Goal: Task Accomplishment & Management: Use online tool/utility

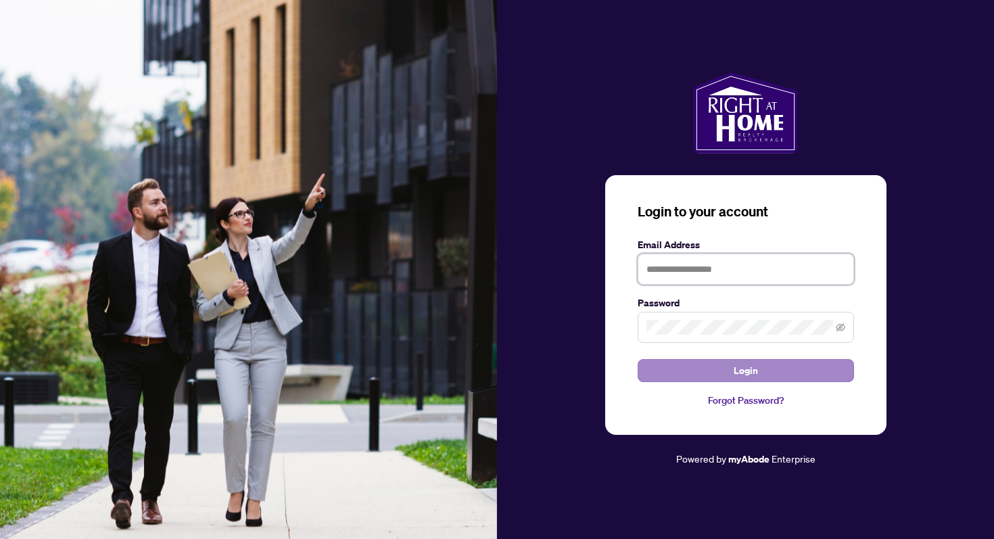
type input "**********"
click at [740, 370] on span "Login" at bounding box center [746, 371] width 24 height 22
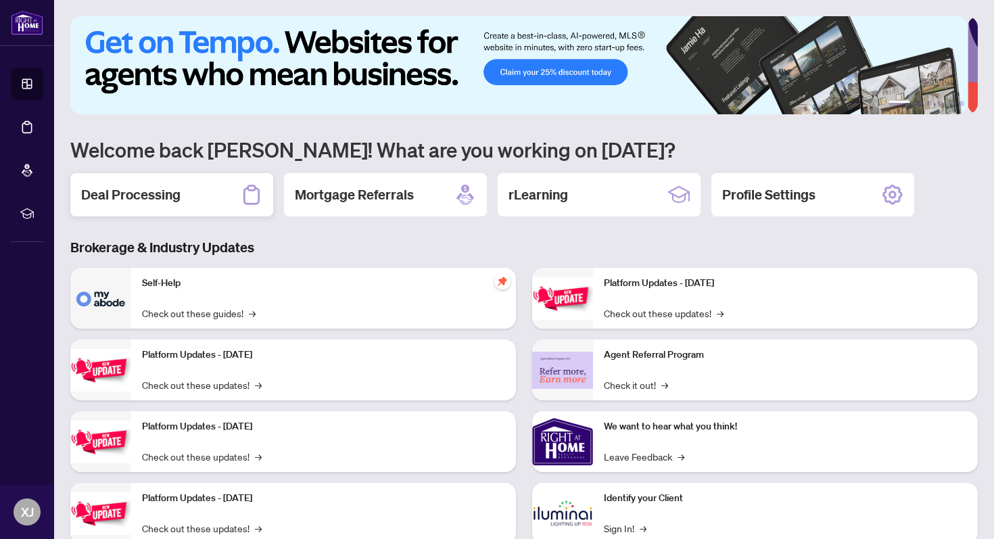
click at [157, 193] on h2 "Deal Processing" at bounding box center [130, 194] width 99 height 19
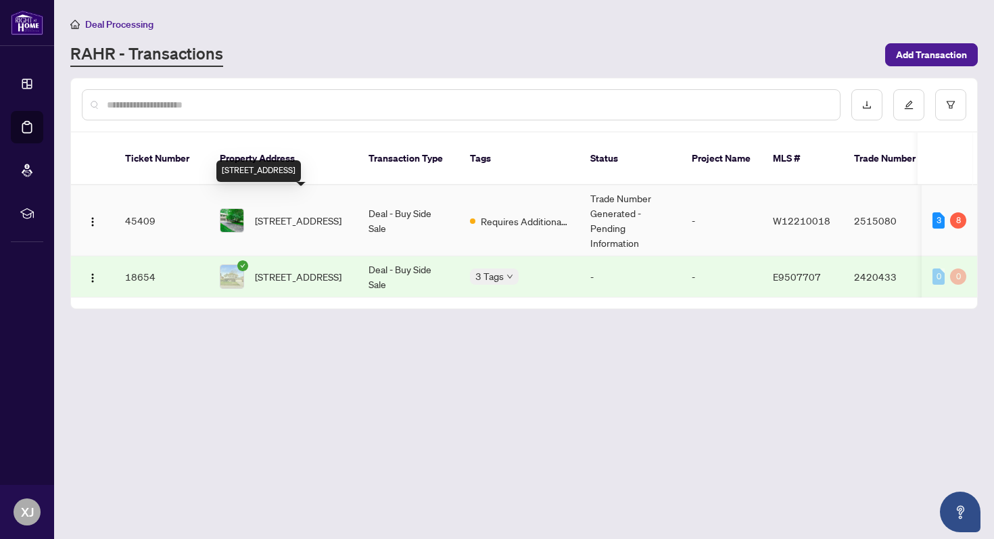
click at [304, 213] on span "[STREET_ADDRESS]" at bounding box center [298, 220] width 87 height 15
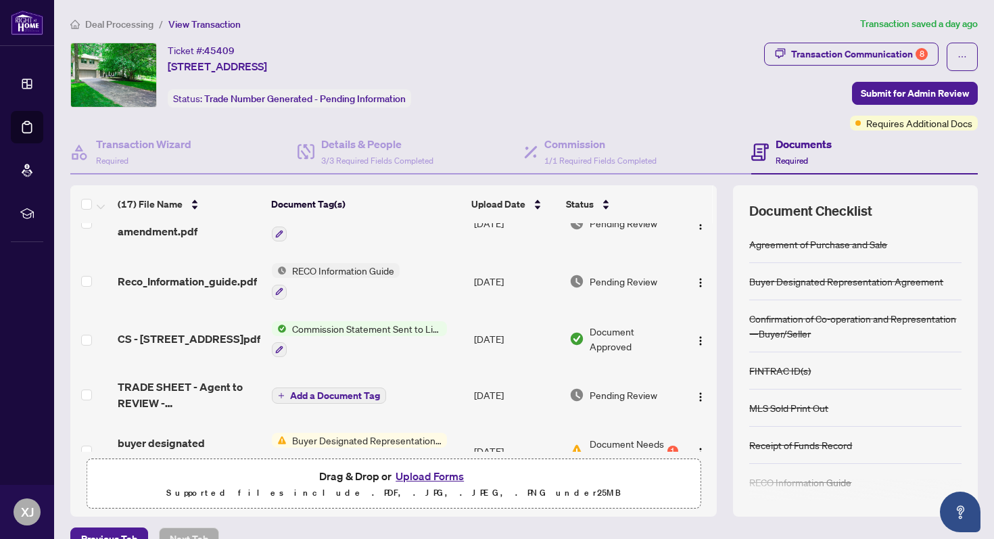
scroll to position [88, 0]
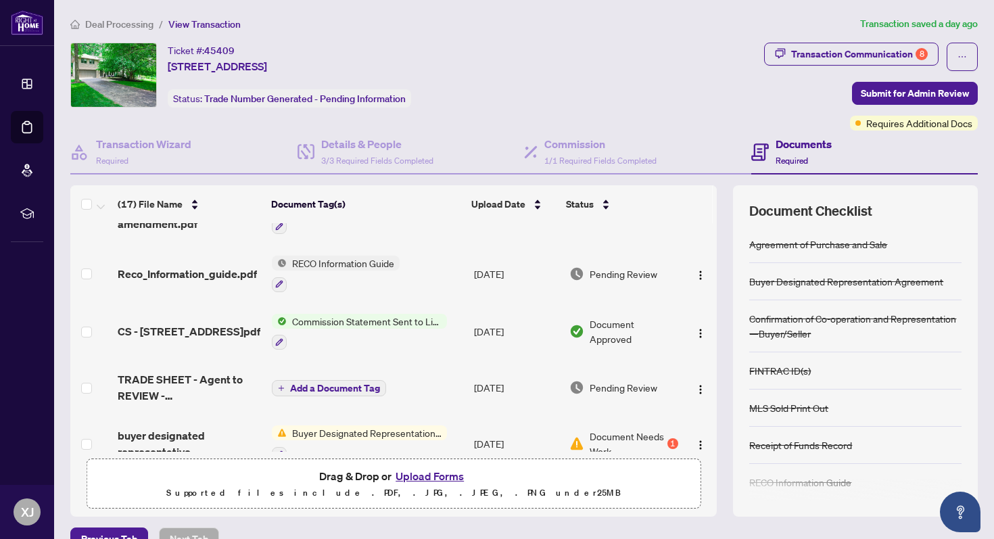
click at [431, 475] on button "Upload Forms" at bounding box center [429, 476] width 76 height 18
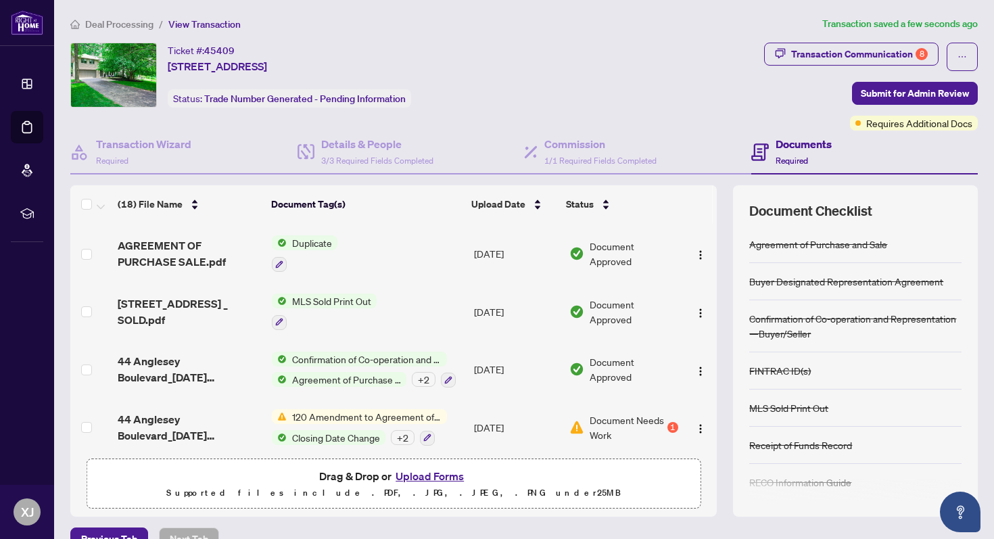
scroll to position [26, 0]
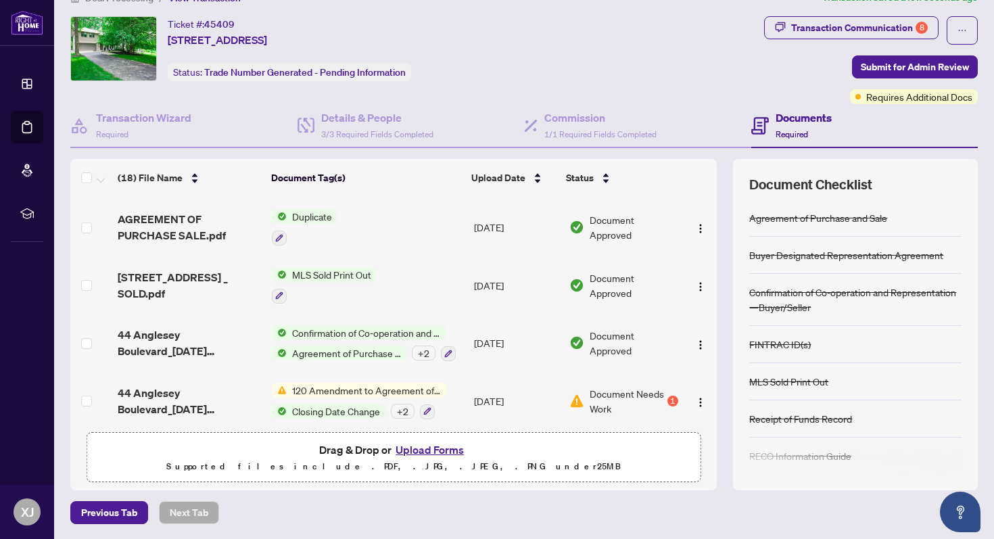
click at [427, 449] on button "Upload Forms" at bounding box center [429, 450] width 76 height 18
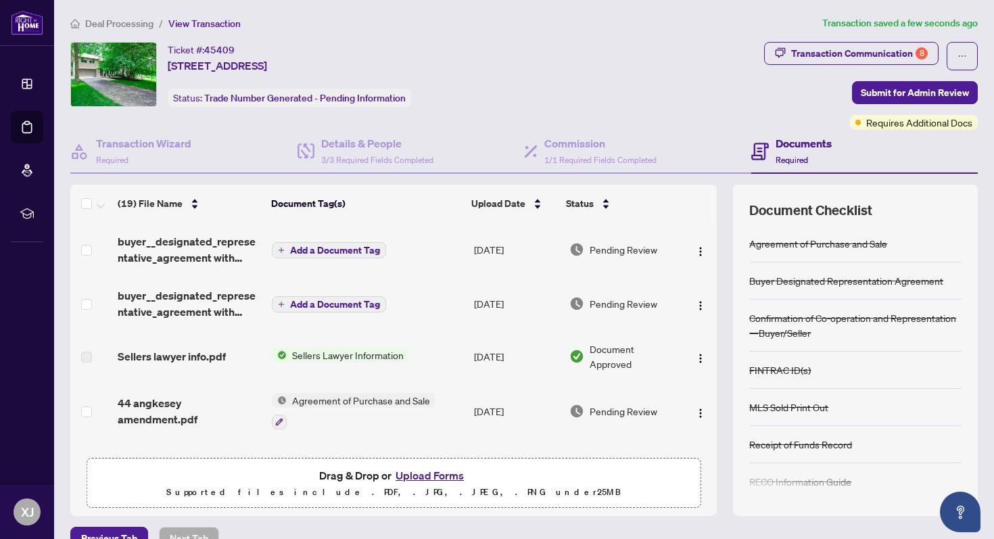
scroll to position [0, 0]
click at [312, 246] on span "Add a Document Tag" at bounding box center [335, 250] width 90 height 9
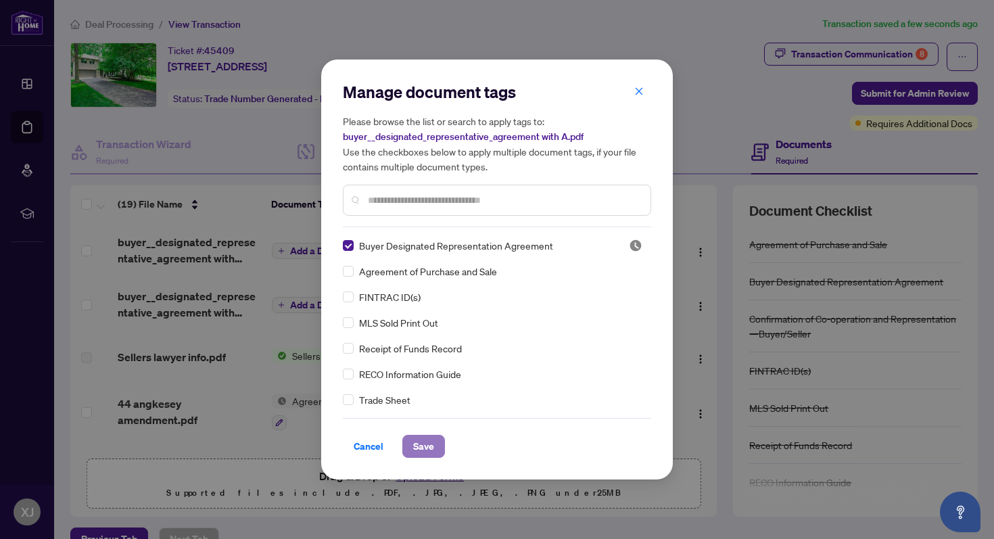
click at [424, 444] on span "Save" at bounding box center [423, 446] width 21 height 22
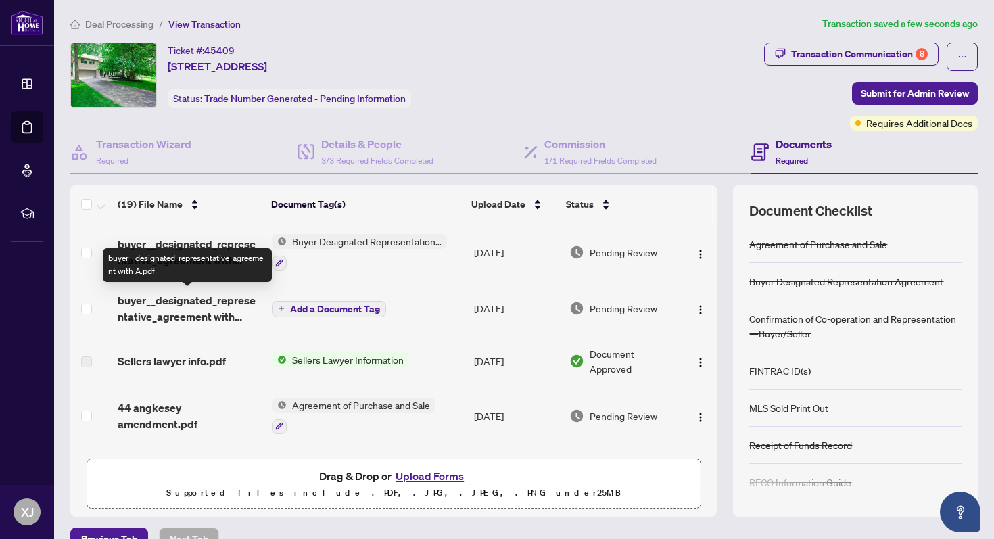
click at [169, 299] on span "buyer__designated_representative_agreement with A.pdf" at bounding box center [189, 308] width 143 height 32
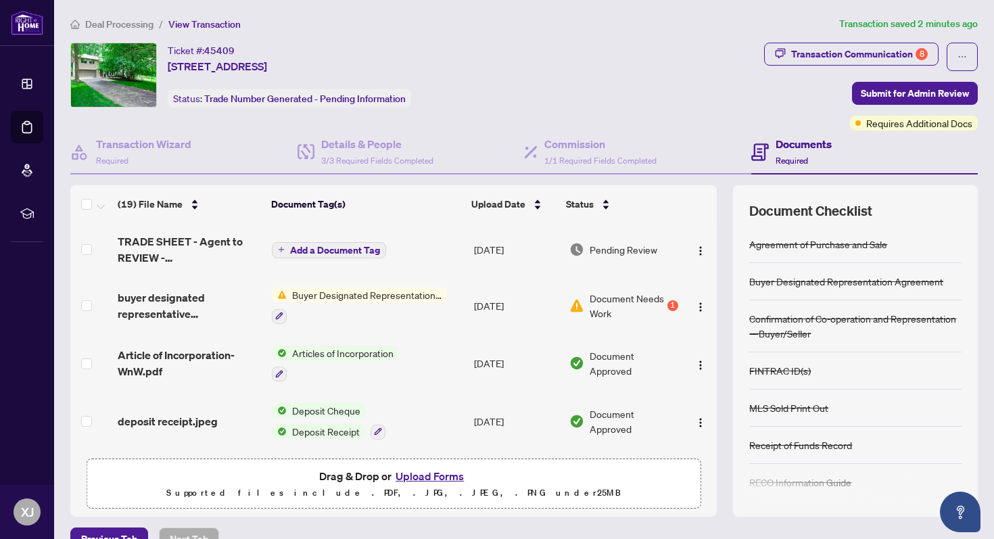
scroll to position [441, 0]
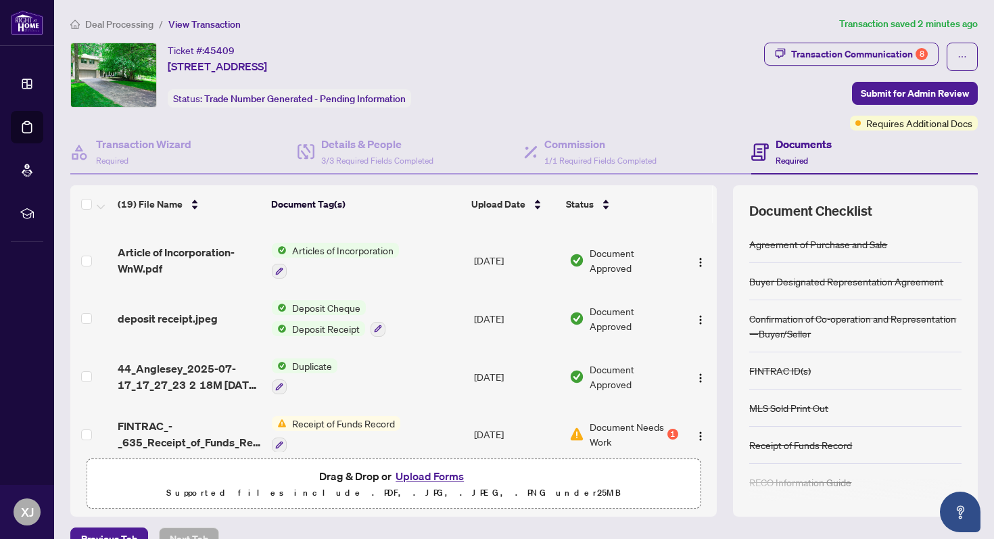
click at [575, 50] on div "Ticket #: 45409 [STREET_ADDRESS] Status: Trade Number Generated - Pending Infor…" at bounding box center [414, 75] width 688 height 65
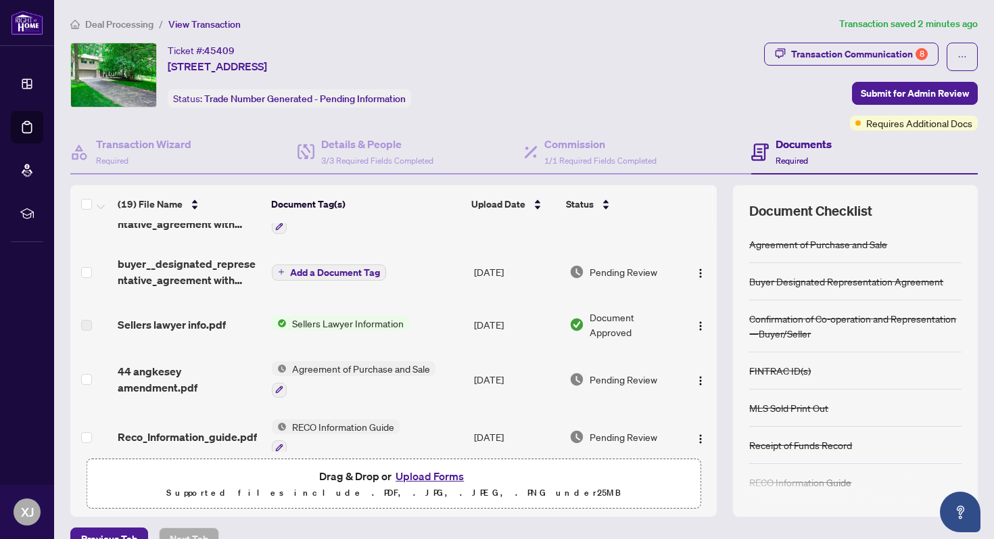
scroll to position [0, 0]
